Goal: Task Accomplishment & Management: Manage account settings

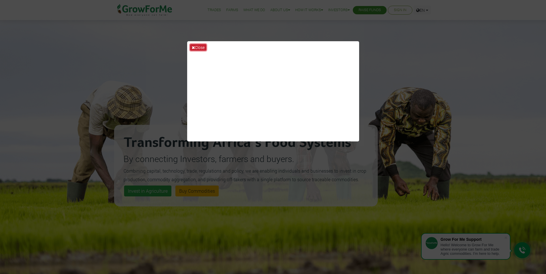
click at [199, 48] on button "Close" at bounding box center [198, 47] width 16 height 7
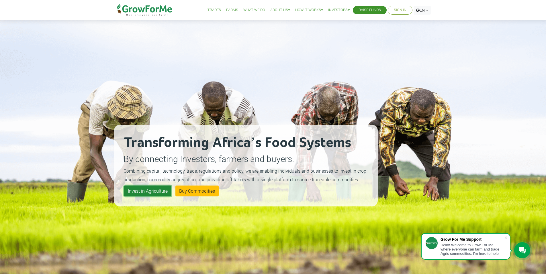
click at [157, 192] on link "Invest in Agriculture" at bounding box center [147, 191] width 47 height 11
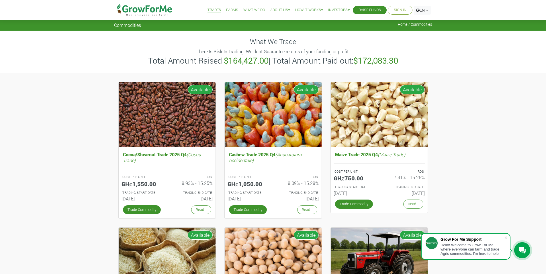
click at [399, 12] on link "Sign In" at bounding box center [400, 10] width 13 height 6
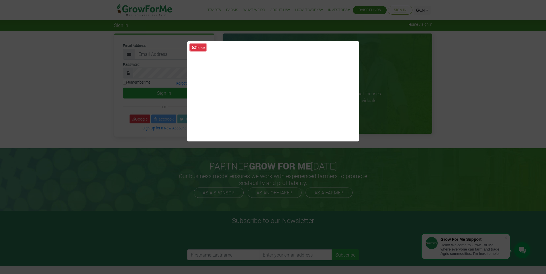
click at [197, 48] on button "Close" at bounding box center [198, 47] width 16 height 7
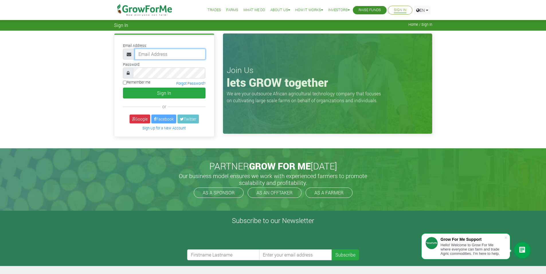
click at [171, 58] on input "email" at bounding box center [170, 54] width 71 height 11
type input "aaronpinto111@gmail.com"
click at [124, 82] on input "Remember me" at bounding box center [125, 83] width 4 height 4
checkbox input "true"
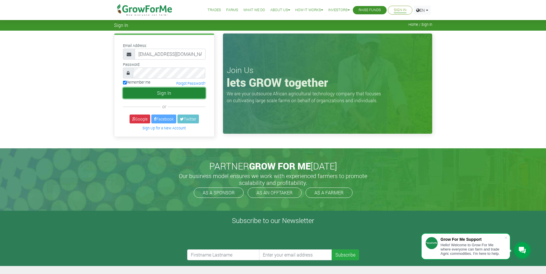
click at [168, 94] on button "Sign In" at bounding box center [164, 93] width 83 height 11
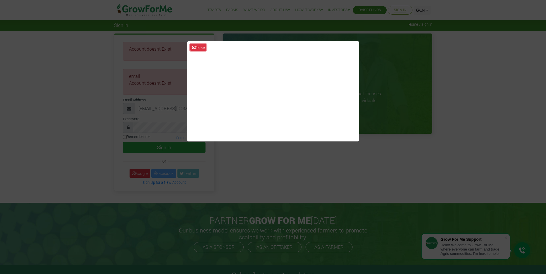
click at [197, 46] on button "Close" at bounding box center [198, 47] width 16 height 7
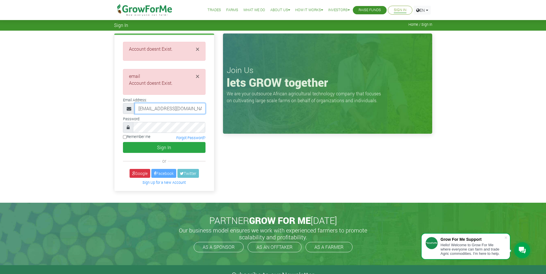
click at [171, 107] on input "aaronpinto111@gmail.com" at bounding box center [170, 108] width 71 height 11
click at [171, 107] on input "[EMAIL_ADDRESS][DOMAIN_NAME]" at bounding box center [170, 108] width 71 height 11
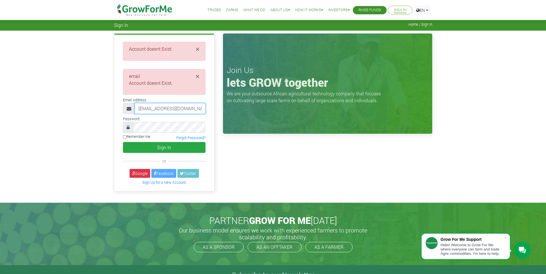
scroll to position [0, 4]
type input "233553212010@growforme.com"
click at [147, 148] on button "Sign In" at bounding box center [164, 147] width 83 height 11
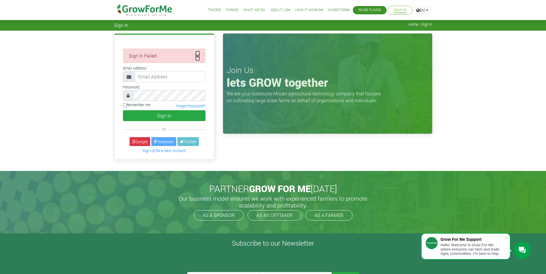
click at [197, 52] on span "×" at bounding box center [198, 55] width 4 height 9
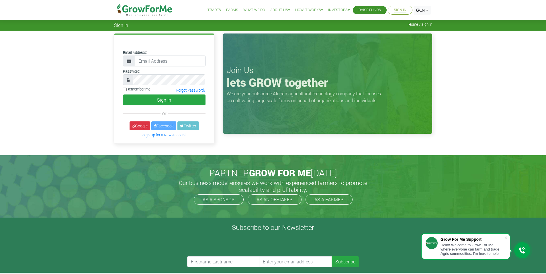
click at [427, 25] on span "Home / Sign In" at bounding box center [421, 24] width 24 height 4
click at [423, 10] on link "EN" at bounding box center [422, 10] width 17 height 9
click at [164, 65] on input "email" at bounding box center [170, 61] width 71 height 11
click at [145, 66] on input "email" at bounding box center [170, 61] width 71 height 11
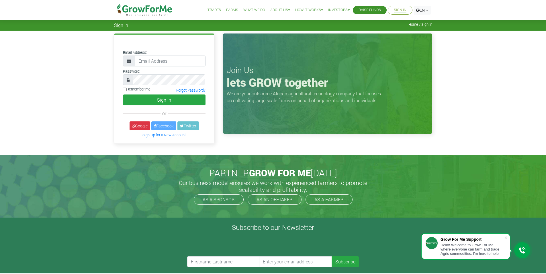
click at [114, 80] on div "Email Address:" at bounding box center [164, 90] width 109 height 113
click at [158, 59] on input "email" at bounding box center [170, 61] width 71 height 11
type input "233553212010@growforme.com"
click at [172, 63] on input "233553212010@growforme.com" at bounding box center [170, 61] width 71 height 11
click at [170, 102] on button "Sign In" at bounding box center [164, 100] width 83 height 11
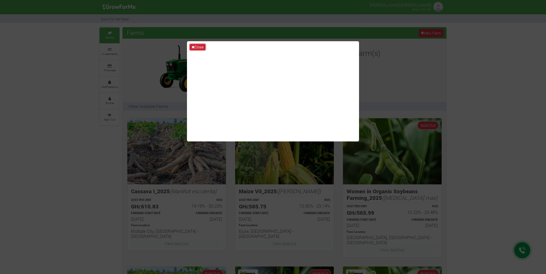
click at [200, 47] on button "Close" at bounding box center [197, 47] width 15 height 6
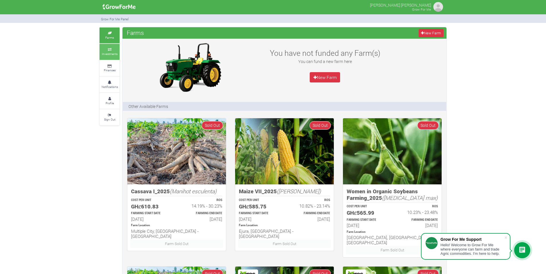
click at [112, 53] on small "Investments" at bounding box center [110, 54] width 16 height 4
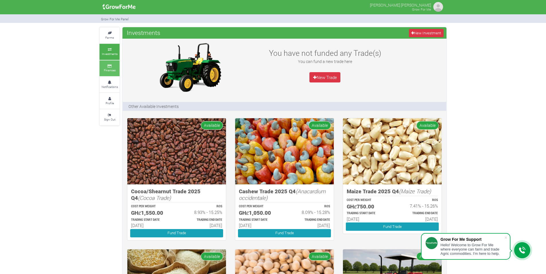
click at [105, 69] on small "Finances" at bounding box center [110, 70] width 12 height 4
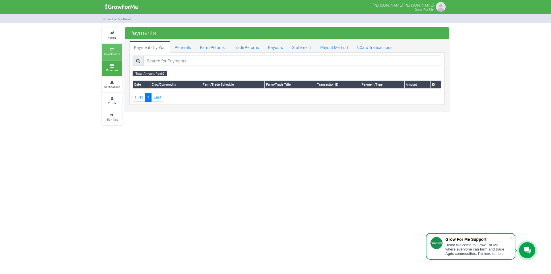
click at [110, 54] on small "Investments" at bounding box center [112, 54] width 16 height 4
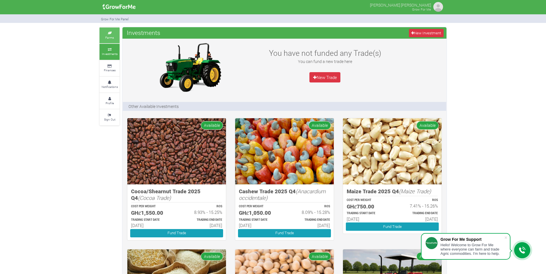
click at [113, 36] on small "Farms" at bounding box center [109, 38] width 9 height 4
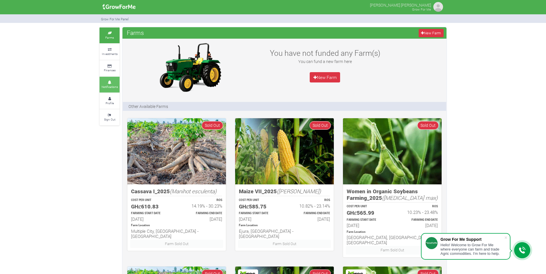
click at [111, 89] on link "Notifications" at bounding box center [110, 85] width 20 height 16
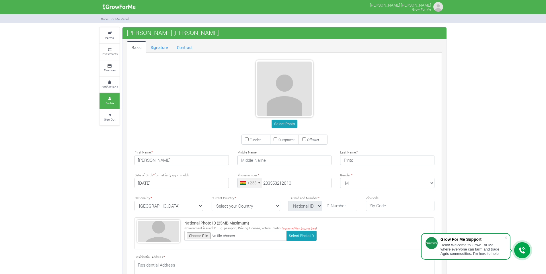
type input "55 321 2010"
click at [375, 184] on select "M Female Male" at bounding box center [387, 183] width 94 height 10
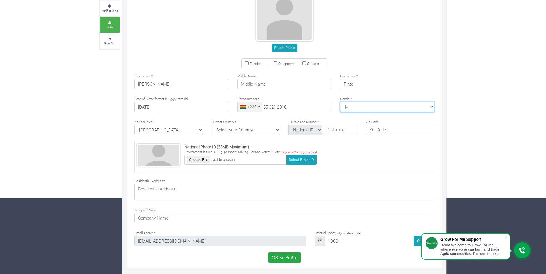
scroll to position [77, 0]
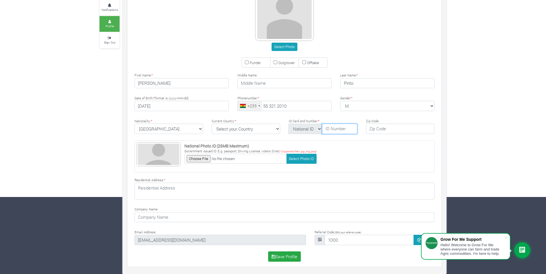
click at [337, 132] on input "text" at bounding box center [339, 129] width 35 height 10
click at [320, 130] on select "National ID Ghana ID Passport Drivers" at bounding box center [305, 129] width 34 height 10
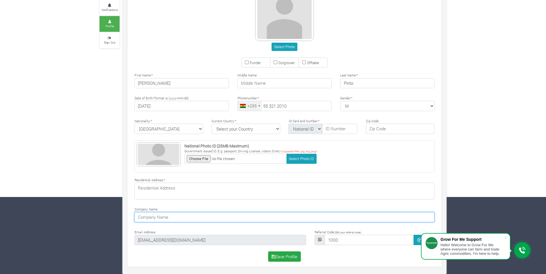
click at [199, 217] on input at bounding box center [284, 217] width 300 height 10
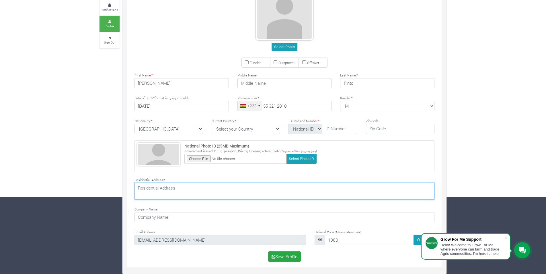
click at [185, 196] on textarea at bounding box center [284, 191] width 300 height 17
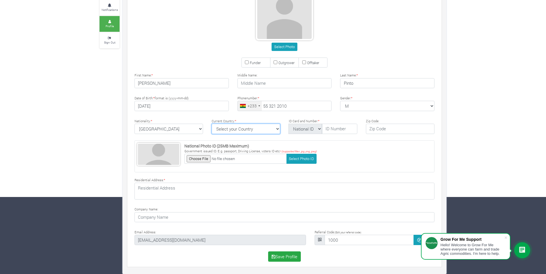
click at [278, 129] on select "Select your Country Afghanistan Albania Algeria American Samoa Andorra Angola A…" at bounding box center [246, 129] width 69 height 10
click at [266, 132] on select "Select your Country Afghanistan Albania Algeria American Samoa Andorra Angola A…" at bounding box center [246, 129] width 69 height 10
click at [266, 131] on select "Select your Country Afghanistan Albania Algeria American Samoa Andorra Angola A…" at bounding box center [246, 129] width 69 height 10
select select "[GEOGRAPHIC_DATA]"
click at [212, 124] on select "Select your Country Afghanistan Albania Algeria American Samoa Andorra Angola A…" at bounding box center [246, 129] width 69 height 10
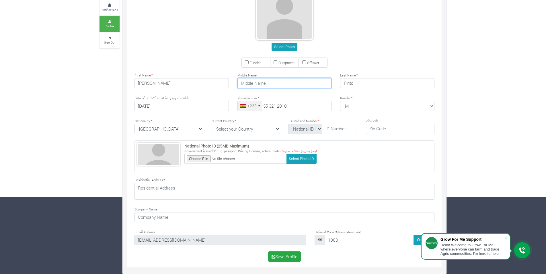
click at [267, 85] on input "text" at bounding box center [284, 83] width 94 height 10
type input "Tetteh"
click at [351, 144] on div "National Photo ID (25MB Maximum) Government issued ID. E.g. passport, Driving L…" at bounding box center [284, 157] width 300 height 32
click at [338, 128] on input "text" at bounding box center [339, 129] width 35 height 10
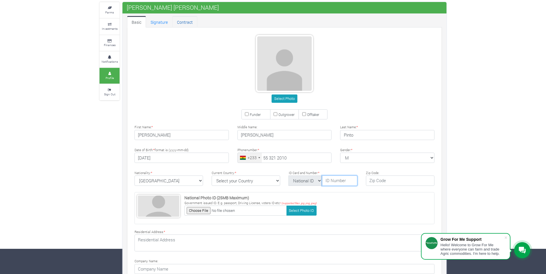
scroll to position [0, 0]
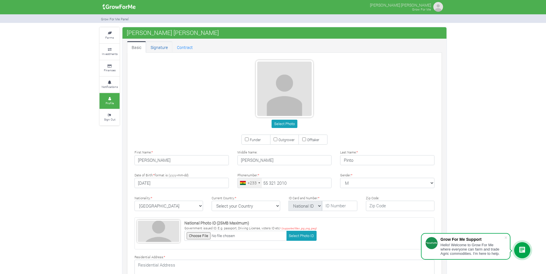
click at [158, 46] on link "Signature" at bounding box center [159, 46] width 26 height 11
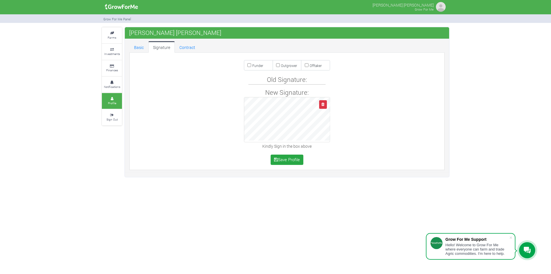
click at [299, 81] on h4 "Old Signature:" at bounding box center [287, 80] width 76 height 8
click at [294, 90] on h4 "New Signature:" at bounding box center [286, 93] width 307 height 8
click at [325, 104] on button "button" at bounding box center [323, 104] width 8 height 8
click at [190, 43] on link "Contract" at bounding box center [187, 46] width 25 height 11
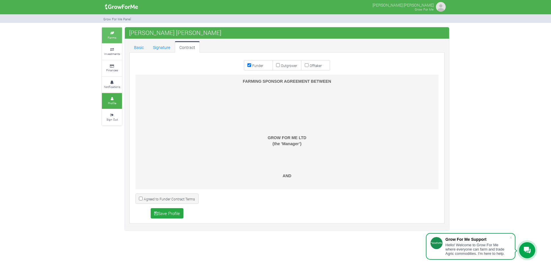
click at [114, 36] on small "Farms" at bounding box center [112, 38] width 9 height 4
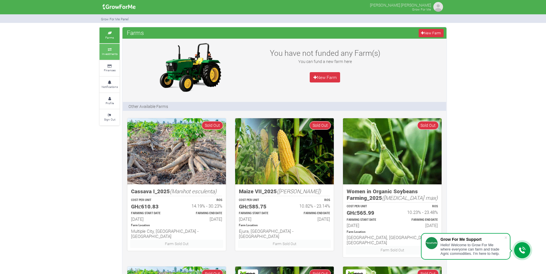
click at [110, 46] on link "Investments" at bounding box center [110, 52] width 20 height 16
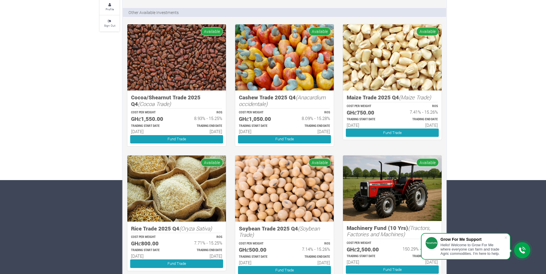
scroll to position [55, 0]
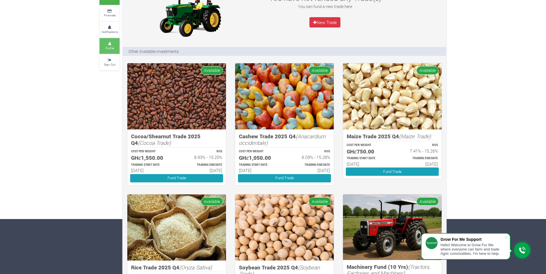
click at [104, 44] on icon at bounding box center [109, 43] width 17 height 3
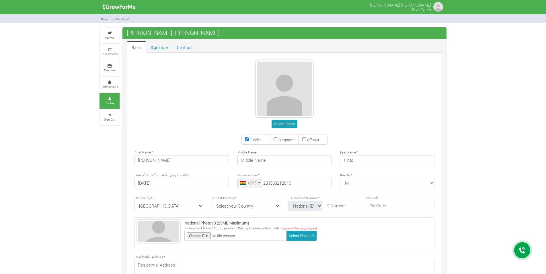
type input "55 321 2010"
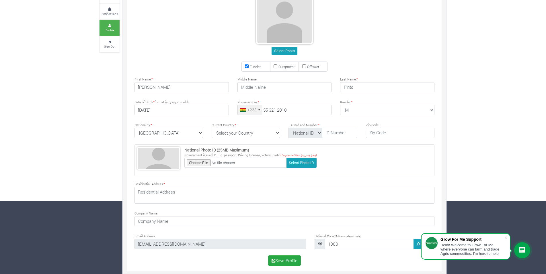
scroll to position [77, 0]
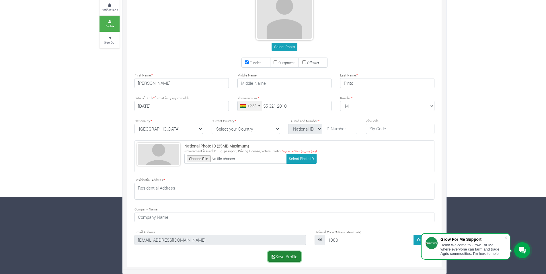
click at [280, 258] on button "Save Profile" at bounding box center [284, 257] width 33 height 10
click at [244, 125] on select "Select your Country [GEOGRAPHIC_DATA] [GEOGRAPHIC_DATA] [GEOGRAPHIC_DATA] [US_S…" at bounding box center [246, 129] width 69 height 10
select select "[GEOGRAPHIC_DATA]"
click at [212, 124] on select "Select your Country [GEOGRAPHIC_DATA] [GEOGRAPHIC_DATA] [GEOGRAPHIC_DATA] [US_S…" at bounding box center [246, 129] width 69 height 10
click at [289, 258] on button "Save Profile" at bounding box center [284, 257] width 33 height 10
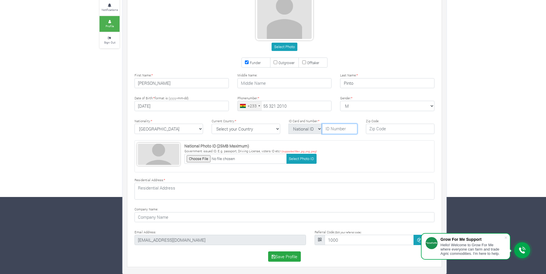
type input "g"
type input "GH"
click at [310, 130] on select "National ID Ghana ID Passport Drivers" at bounding box center [305, 129] width 34 height 10
select select "Ghana ID"
click at [288, 124] on select "National ID Ghana ID Passport Drivers" at bounding box center [305, 129] width 34 height 10
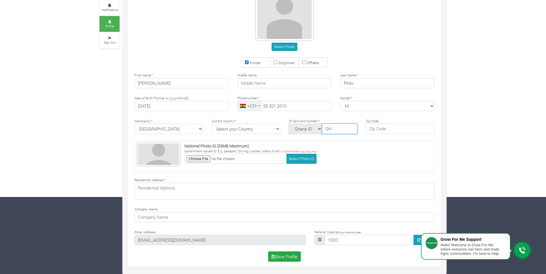
click at [333, 128] on input "GH" at bounding box center [339, 129] width 35 height 10
type input "GHA-713457686-9"
click at [338, 146] on div "National Photo ID (25MB Maximum) Government issued ID. E.g. passport, Driving L…" at bounding box center [284, 157] width 300 height 32
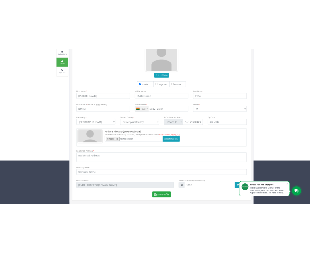
scroll to position [0, 0]
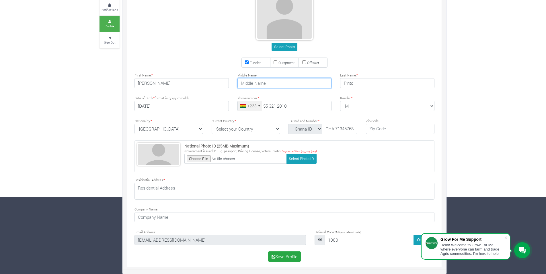
click at [257, 83] on input "text" at bounding box center [284, 83] width 94 height 10
type input "t"
type input "Tetteh"
click at [187, 53] on div "Select Photo" at bounding box center [284, 18] width 317 height 70
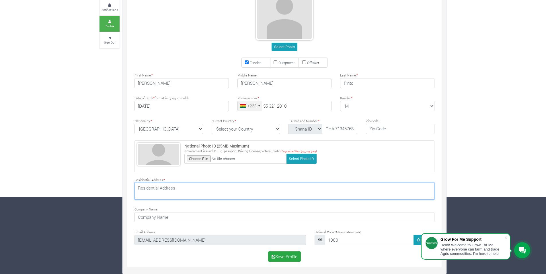
click at [170, 195] on textarea at bounding box center [284, 191] width 300 height 17
type textarea "PLOT NO AF/196"
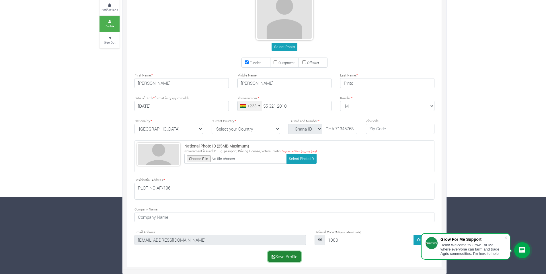
click at [279, 255] on button "Save Profile" at bounding box center [284, 257] width 33 height 10
click at [287, 174] on div "Select Photo Funder Outgrower Offtaker * * *" at bounding box center [284, 121] width 317 height 286
click at [204, 160] on input "file" at bounding box center [235, 159] width 102 height 10
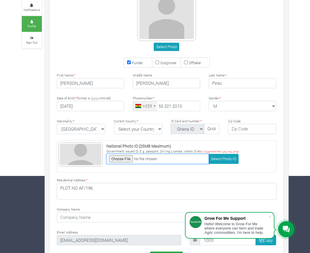
click at [124, 159] on input "file" at bounding box center [157, 159] width 102 height 10
type input "C:\fakepath\Aaron Tetteh Pinto-1285440.Pinto Aaron_ID CARD.pdf (page 1).jpeg"
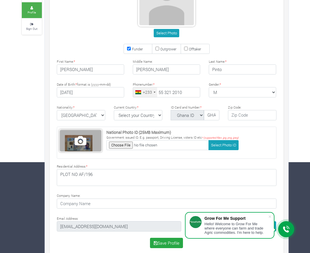
scroll to position [98, 0]
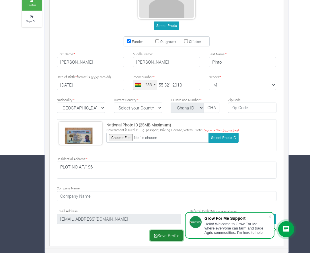
click at [163, 234] on button "Save Profile" at bounding box center [166, 236] width 33 height 10
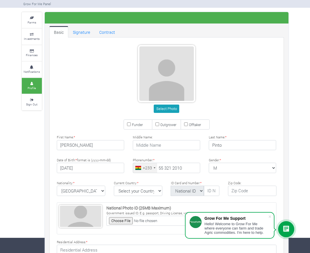
scroll to position [12, 0]
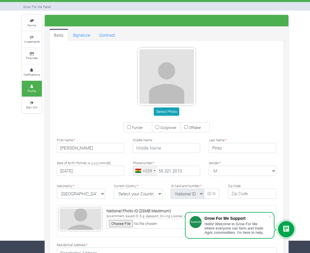
click at [31, 87] on icon at bounding box center [31, 86] width 17 height 3
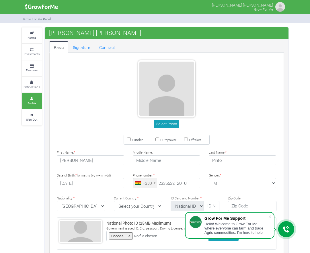
type input "55 321 2010"
